Goal: Task Accomplishment & Management: Manage account settings

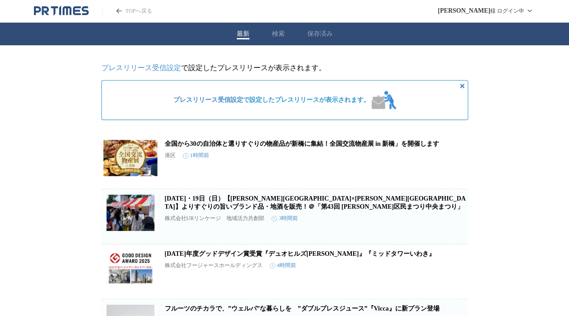
click at [316, 35] on button "保存済み" at bounding box center [319, 34] width 25 height 8
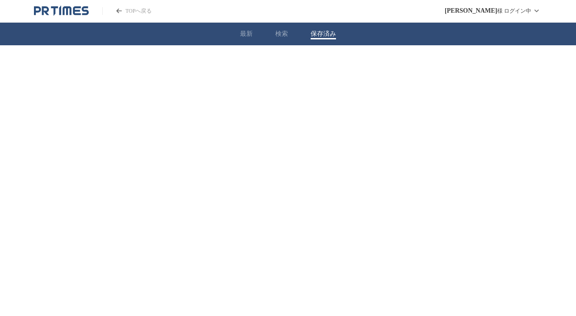
click at [296, 38] on div "最新 検索 保存済み" at bounding box center [288, 34] width 576 height 23
click at [288, 35] on div "最新 検索 保存済み" at bounding box center [288, 34] width 576 height 23
click at [283, 35] on button "検索" at bounding box center [281, 34] width 13 height 8
click at [219, 99] on button "企業情報" at bounding box center [213, 99] width 60 height 20
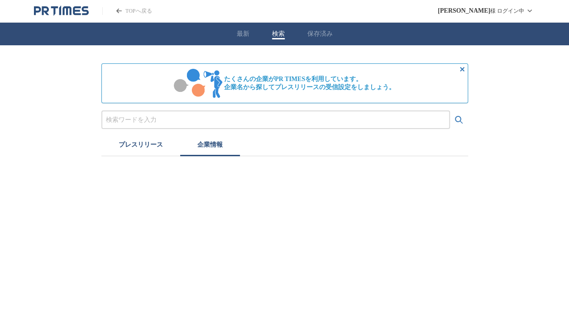
click at [243, 30] on button "最新" at bounding box center [243, 34] width 13 height 8
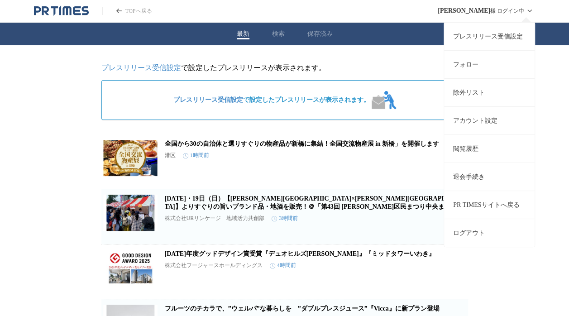
click at [469, 39] on link "プレスリリース受信設定" at bounding box center [489, 36] width 91 height 28
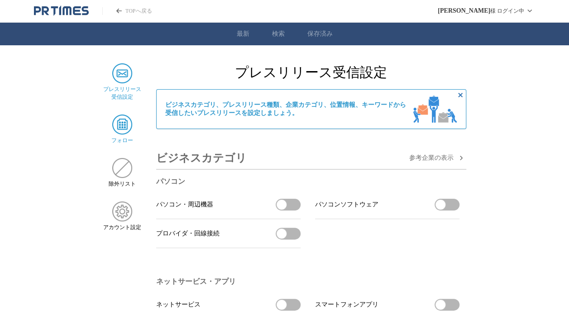
click at [129, 127] on img at bounding box center [122, 125] width 20 height 20
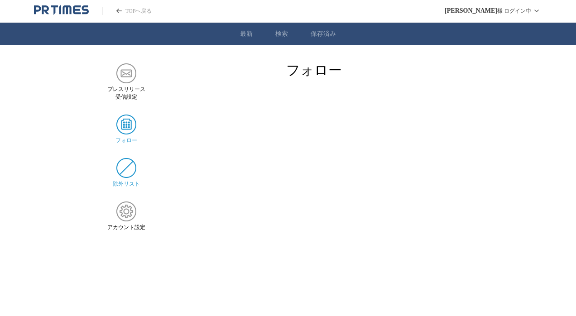
click at [130, 172] on img at bounding box center [126, 168] width 20 height 20
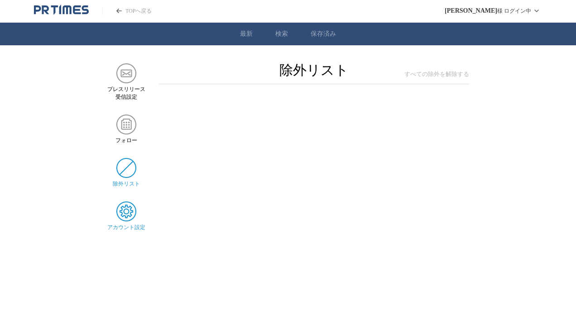
click at [129, 210] on img at bounding box center [126, 211] width 20 height 20
